Goal: Task Accomplishment & Management: Manage account settings

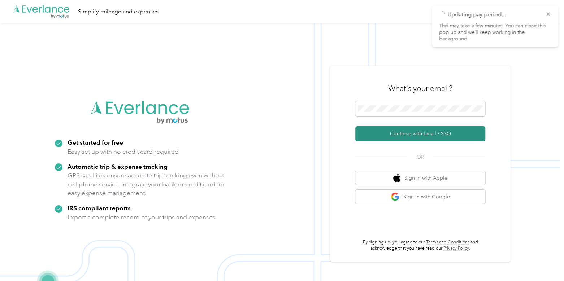
click at [402, 137] on button "Continue with Email / SSO" at bounding box center [420, 133] width 130 height 15
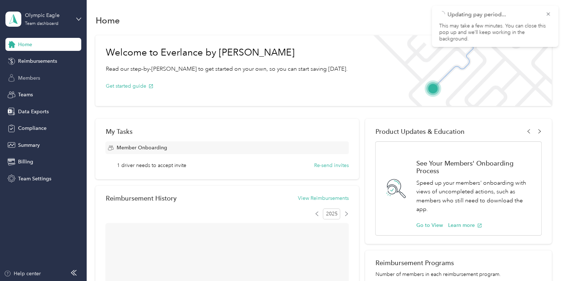
click at [30, 75] on span "Members" at bounding box center [29, 78] width 22 height 8
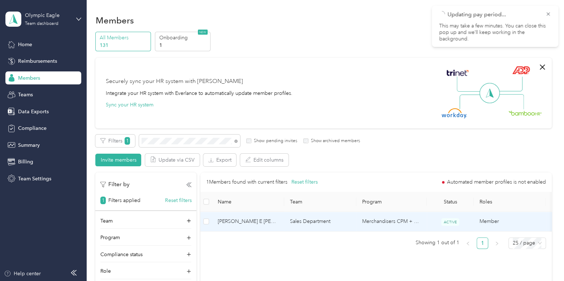
click at [274, 221] on span "[PERSON_NAME] E [PERSON_NAME]" at bounding box center [248, 222] width 61 height 8
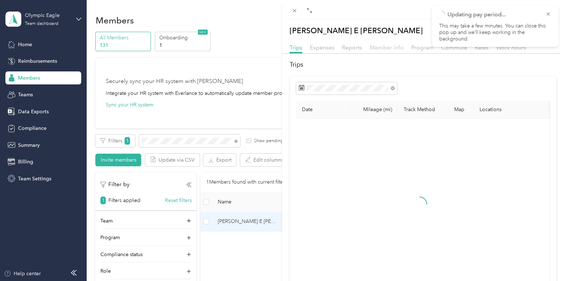
click at [394, 44] on span "Member info" at bounding box center [387, 47] width 34 height 7
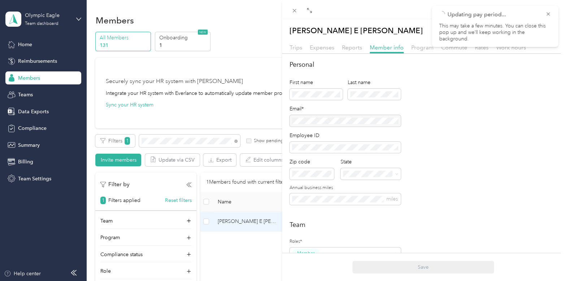
click at [376, 118] on div at bounding box center [344, 121] width 111 height 12
click at [38, 176] on div "[PERSON_NAME] E [PERSON_NAME] Archive Trips Expenses Reports Member info Progra…" at bounding box center [282, 140] width 564 height 281
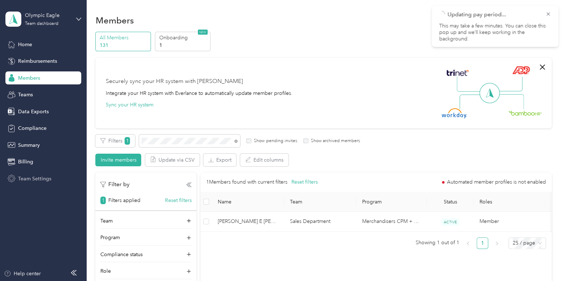
click at [38, 175] on span "Team Settings" at bounding box center [34, 179] width 33 height 8
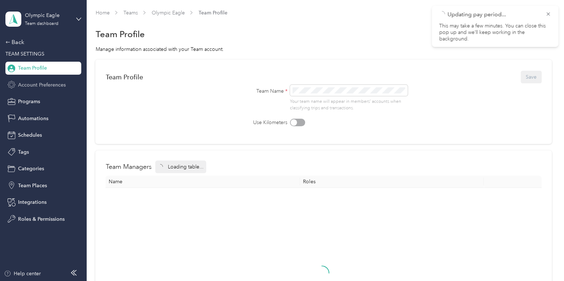
click at [41, 83] on span "Account Preferences" at bounding box center [42, 85] width 48 height 8
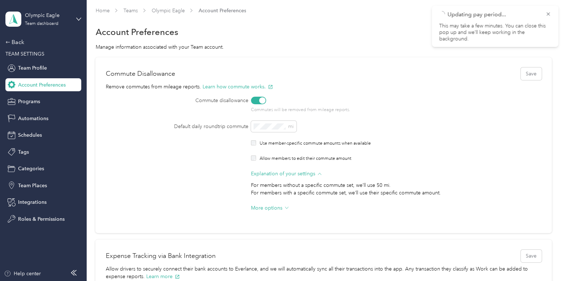
scroll to position [4, 0]
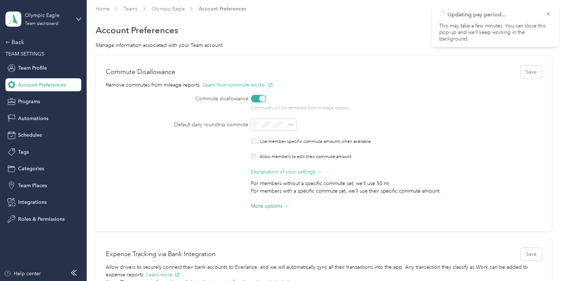
click at [262, 205] on span "More options" at bounding box center [266, 206] width 31 height 8
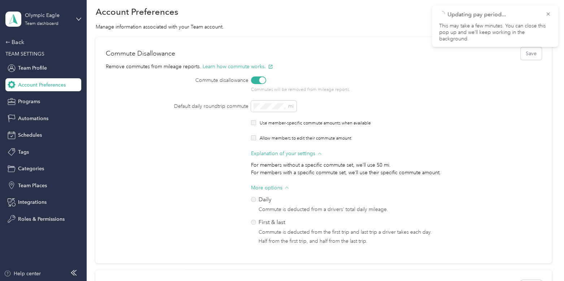
scroll to position [23, 0]
click at [52, 15] on div "Olympic Eagle" at bounding box center [47, 16] width 45 height 8
click at [38, 93] on div "Log out" at bounding box center [81, 90] width 142 height 13
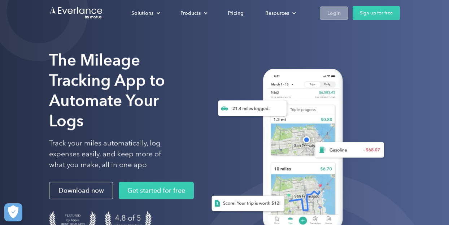
click at [334, 13] on div "Login" at bounding box center [333, 13] width 13 height 9
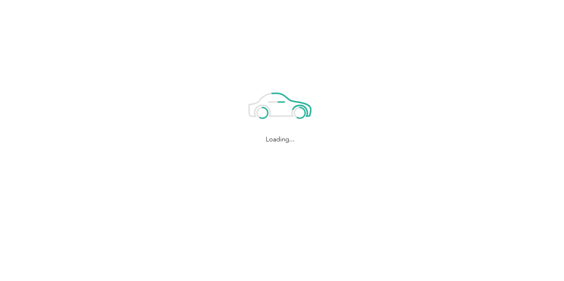
click at [109, 68] on html "Loading..." at bounding box center [280, 140] width 560 height 281
